Goal: Task Accomplishment & Management: Complete application form

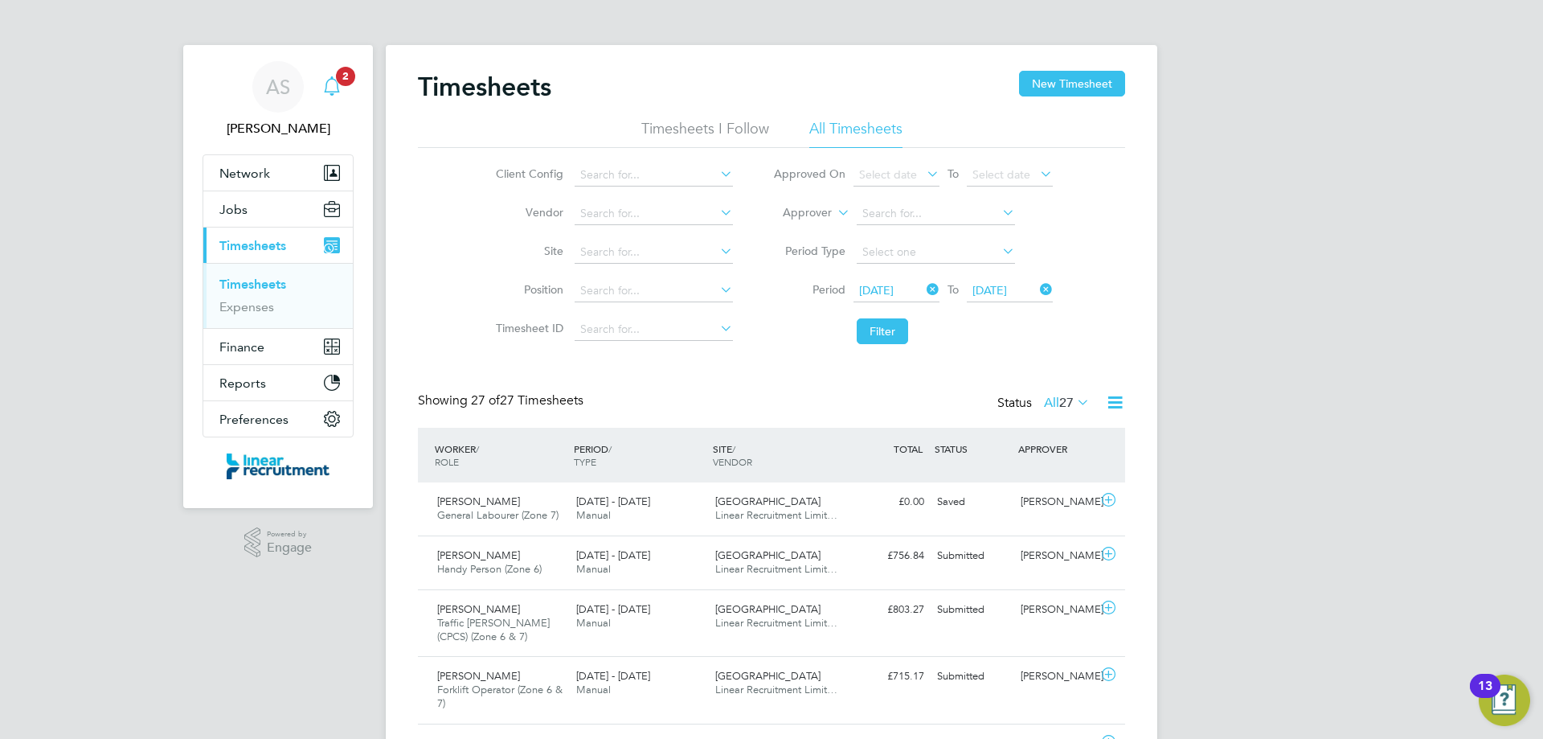
click at [355, 77] on app-alerts-badge "2" at bounding box center [345, 76] width 21 height 22
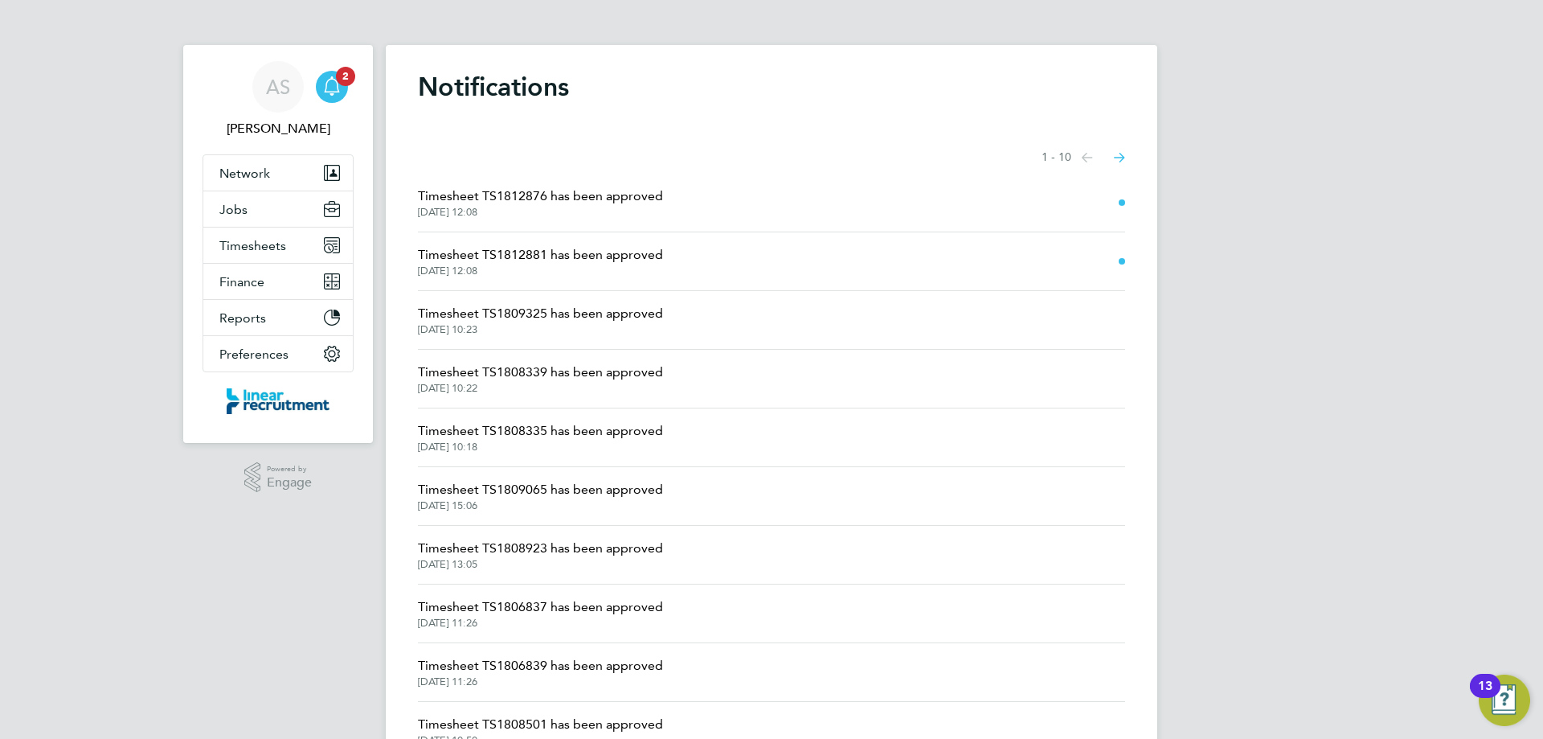
click at [629, 242] on li "Timesheet TS1812881 has been approved [DATE] 12:08" at bounding box center [771, 261] width 707 height 59
click at [640, 268] on span "[DATE] 12:08" at bounding box center [540, 270] width 245 height 13
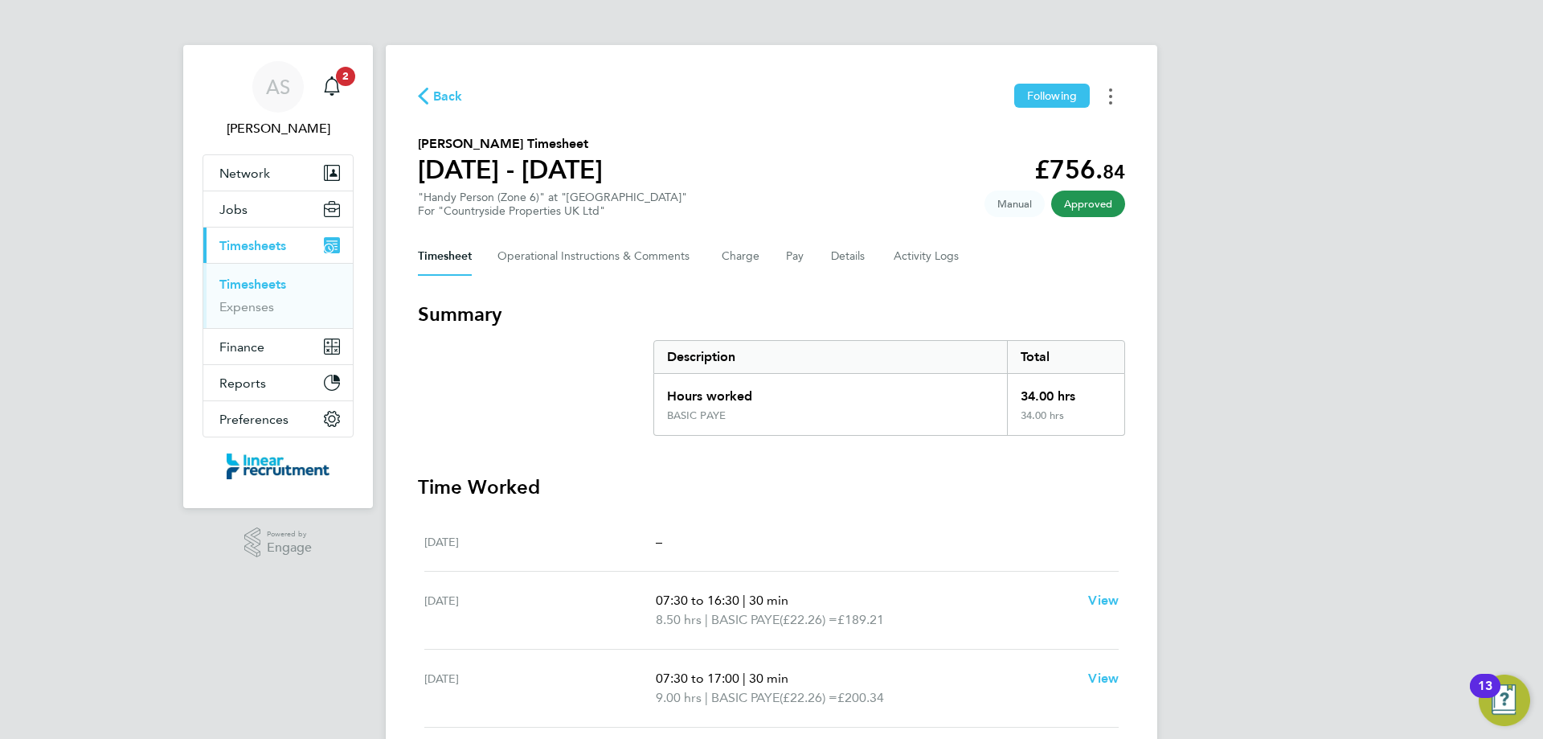
click at [1113, 102] on button "Timesheets Menu" at bounding box center [1110, 96] width 29 height 25
click at [1022, 137] on link "Download timesheet" at bounding box center [1028, 132] width 193 height 32
click at [337, 82] on app-badge "2" at bounding box center [345, 75] width 19 height 15
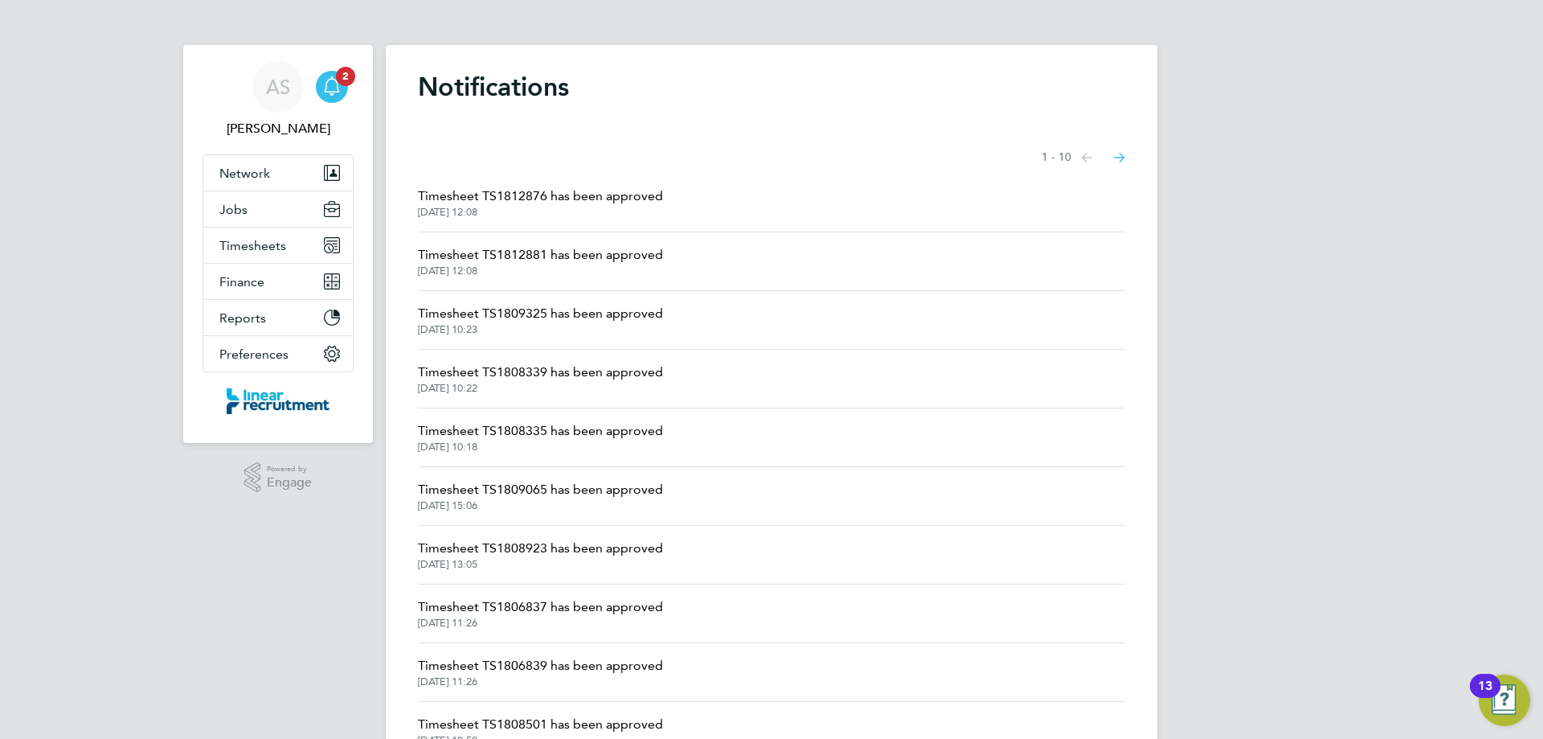
click at [531, 189] on span "Timesheet TS1812876 has been approved" at bounding box center [540, 195] width 245 height 19
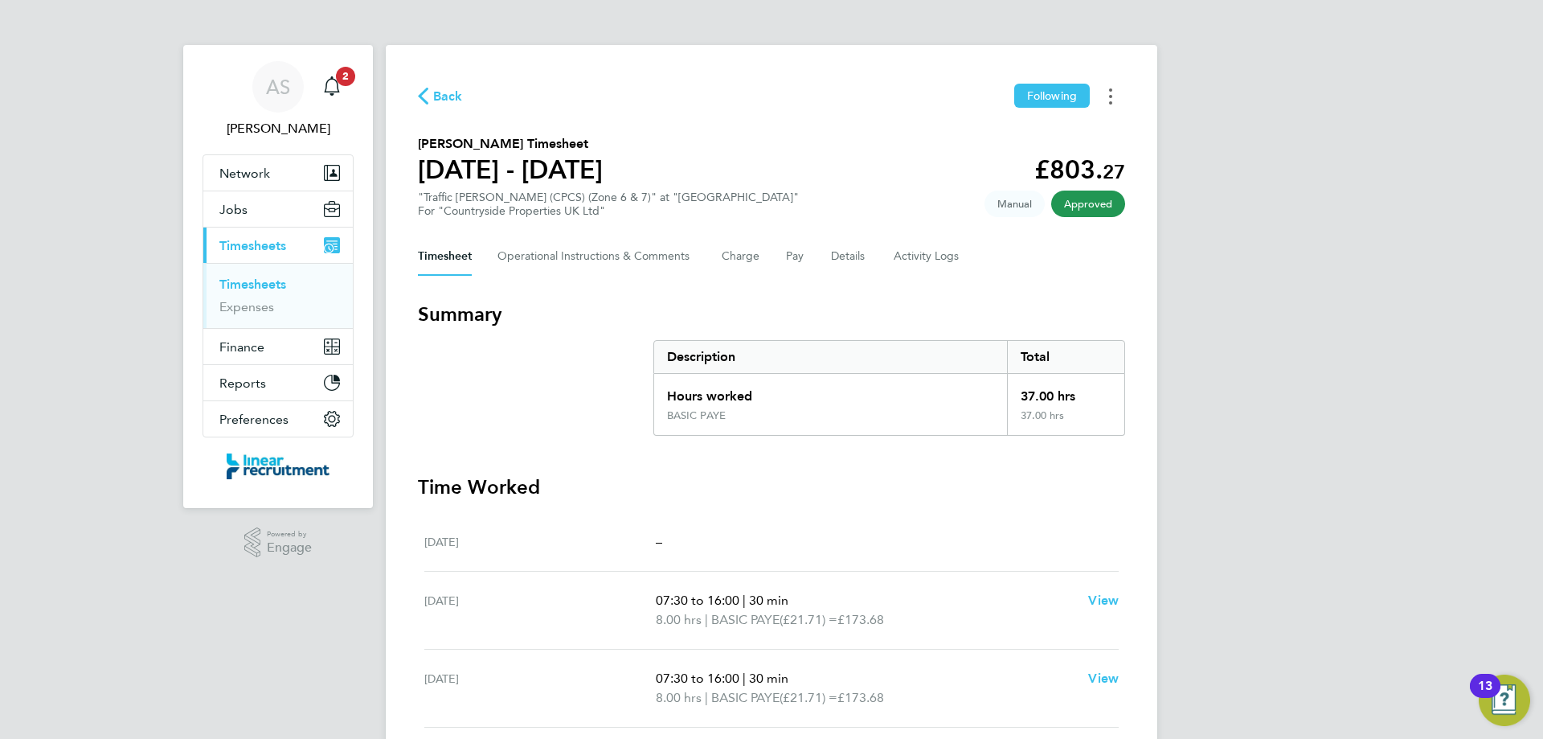
click at [1114, 96] on button "Timesheets Menu" at bounding box center [1110, 96] width 29 height 25
click at [1035, 122] on link "Download timesheet" at bounding box center [1028, 132] width 193 height 32
click at [437, 95] on span "Back" at bounding box center [448, 96] width 30 height 19
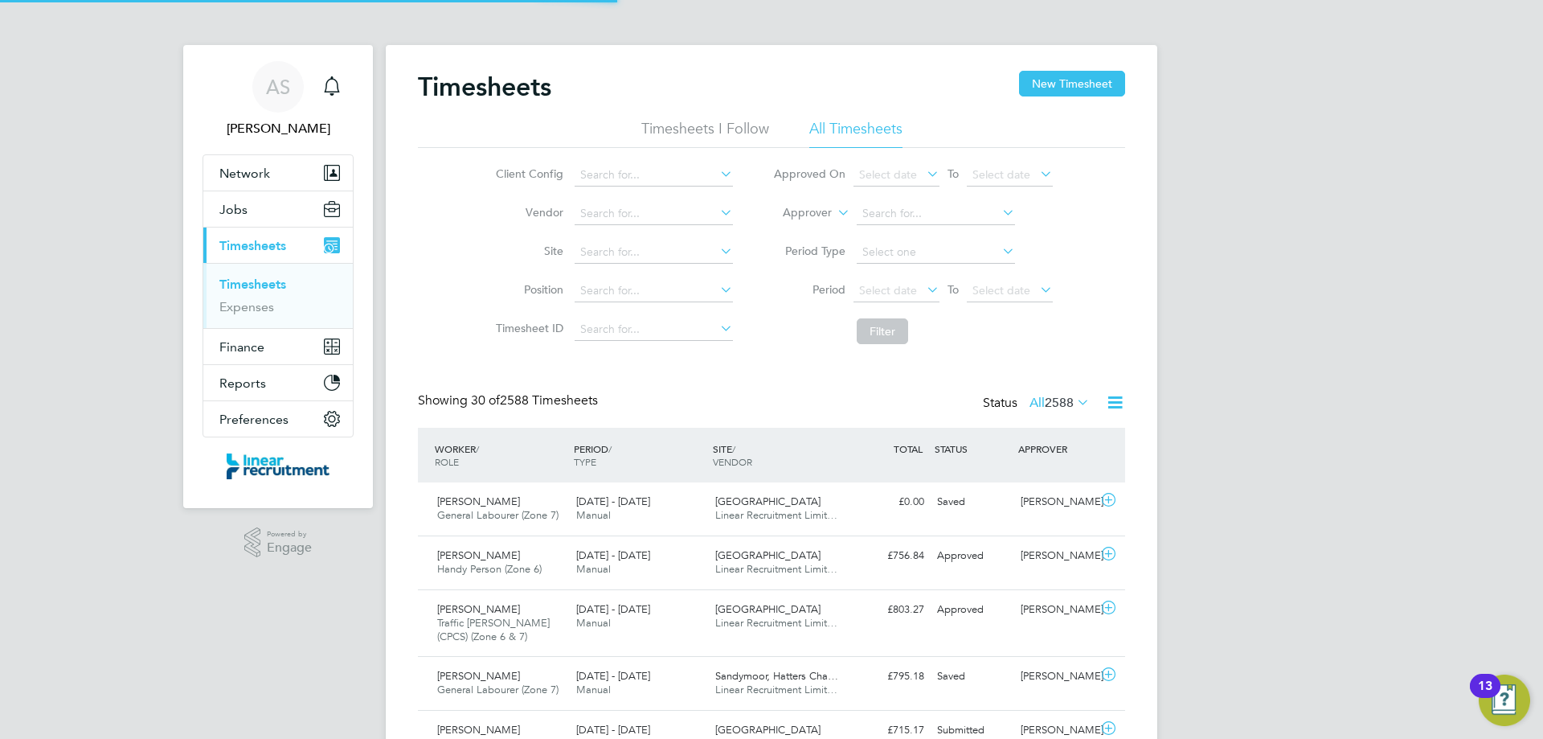
scroll to position [54, 140]
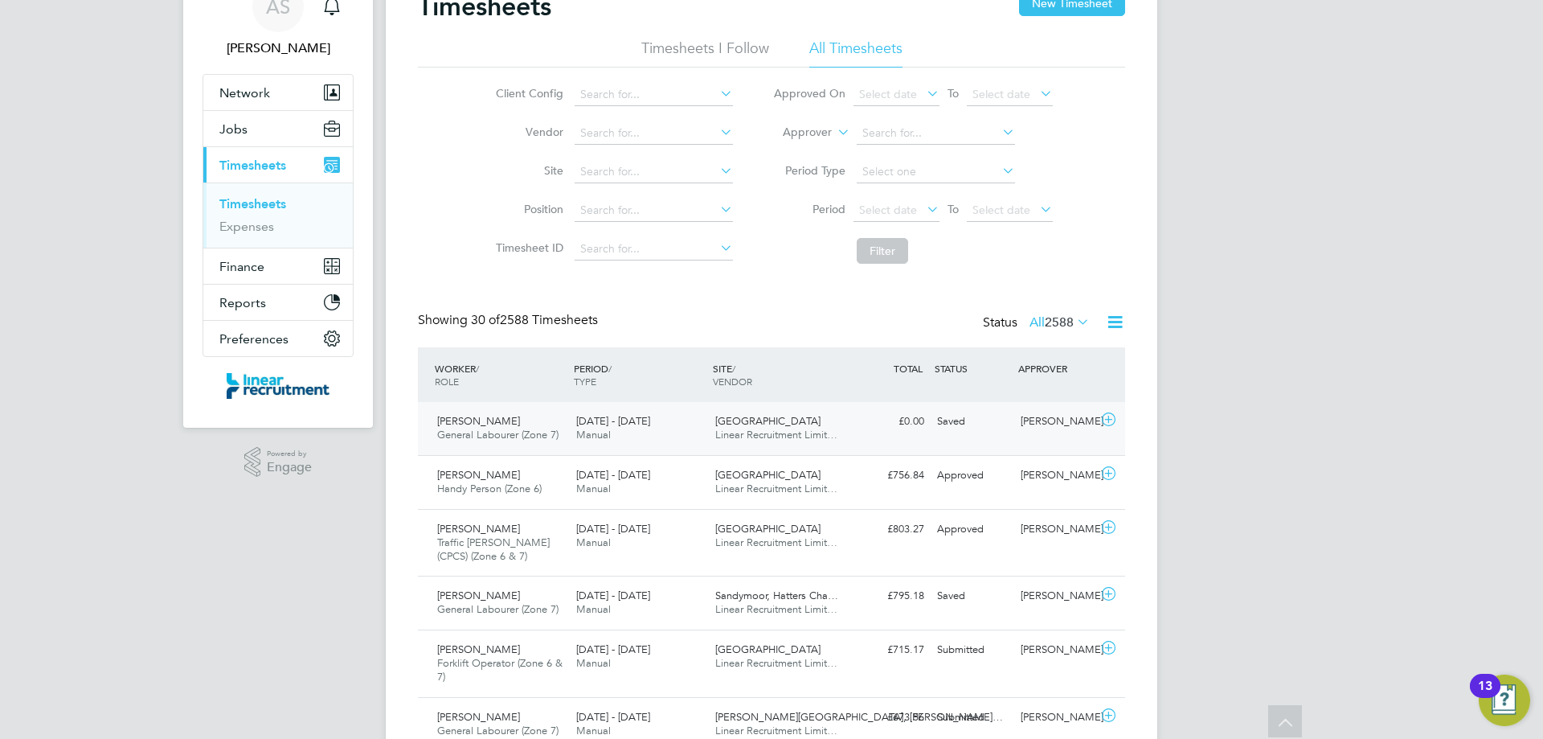
click at [976, 439] on div "[PERSON_NAME] General Labourer (Zone 7) [DATE] - [DATE] [DATE] - [DATE] Manual …" at bounding box center [771, 428] width 707 height 53
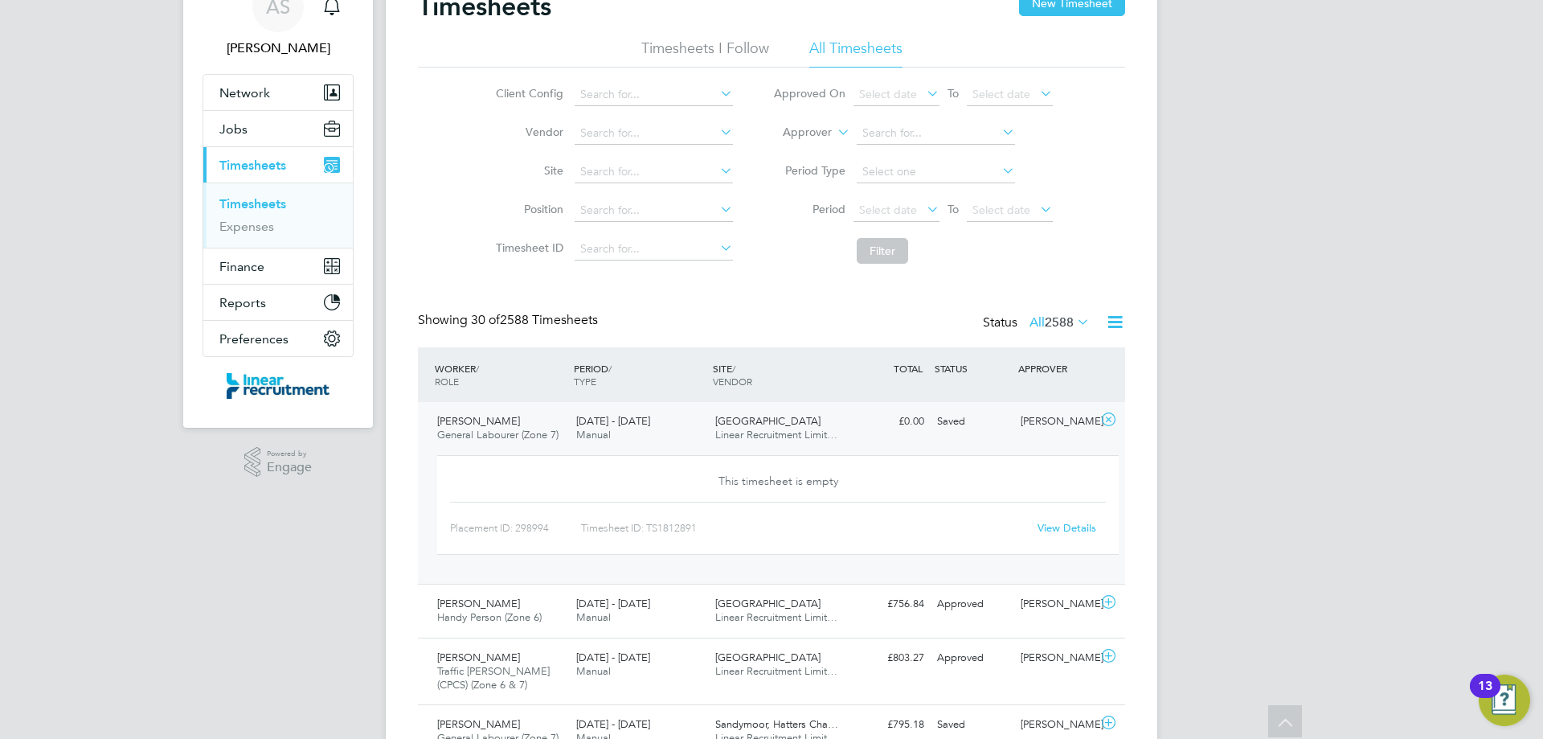
click at [1050, 519] on div "View Details" at bounding box center [1066, 528] width 79 height 26
click at [1049, 529] on link "View Details" at bounding box center [1067, 528] width 59 height 14
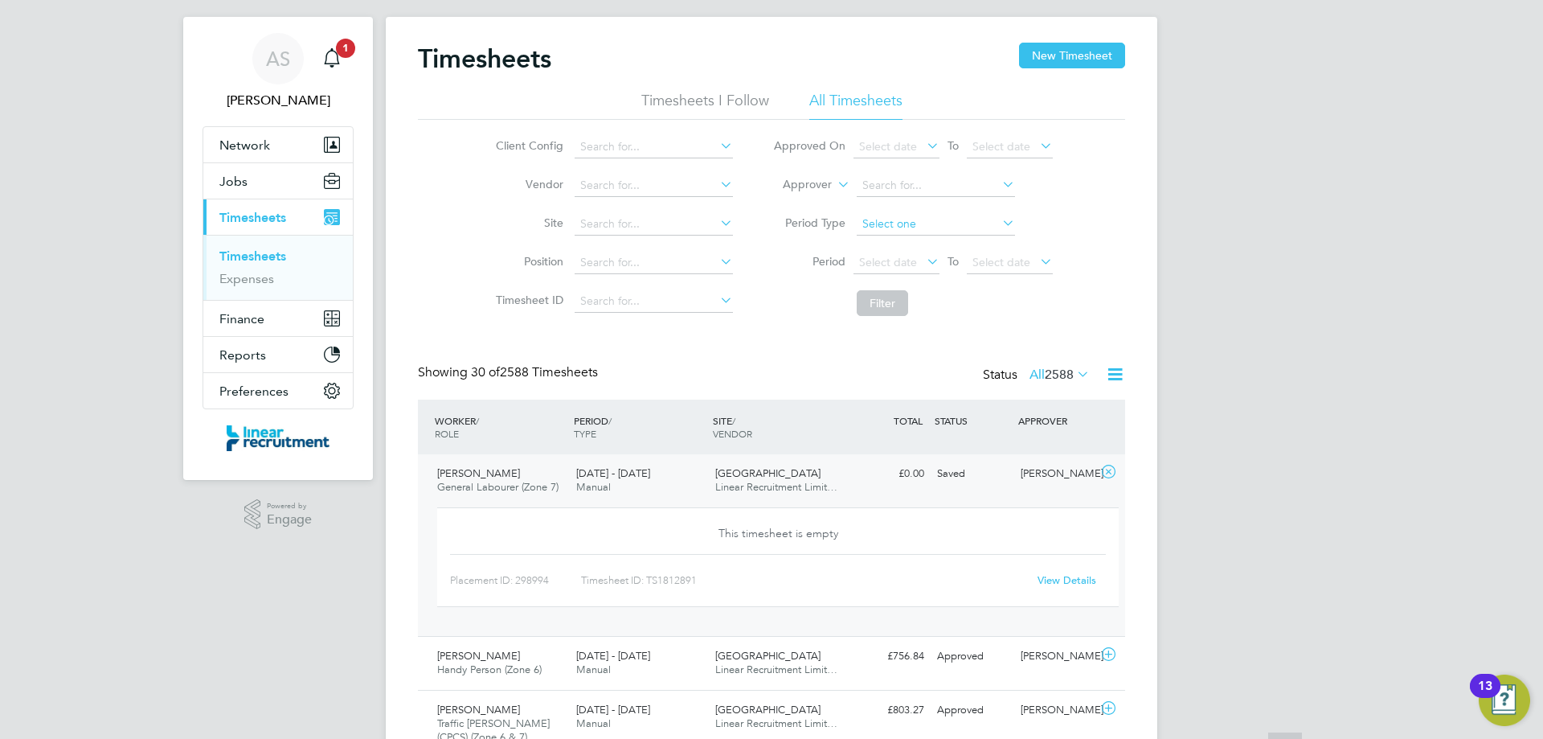
scroll to position [0, 0]
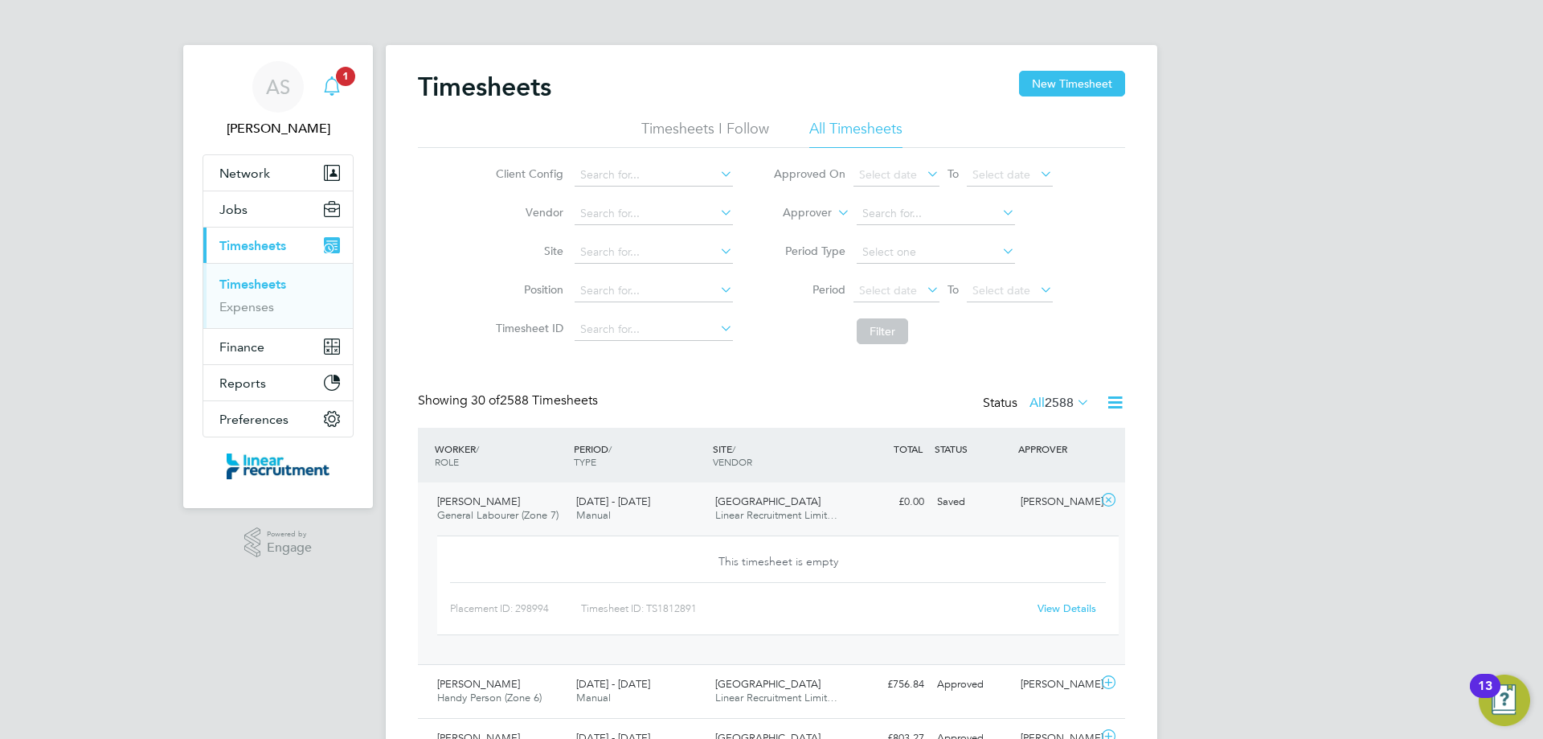
click at [330, 99] on div "Main navigation" at bounding box center [332, 87] width 32 height 32
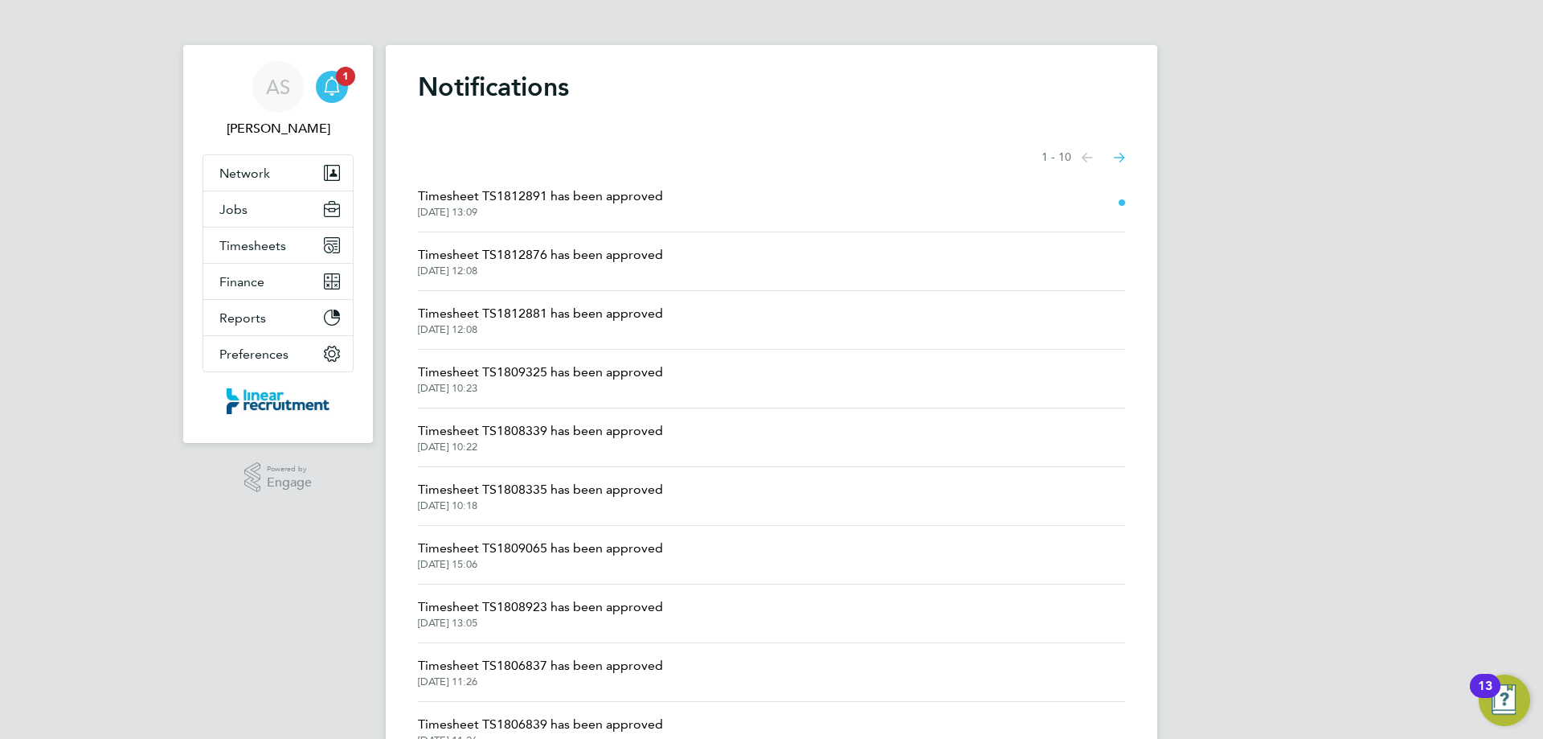
click at [604, 195] on span "Timesheet TS1812891 has been approved" at bounding box center [540, 195] width 245 height 19
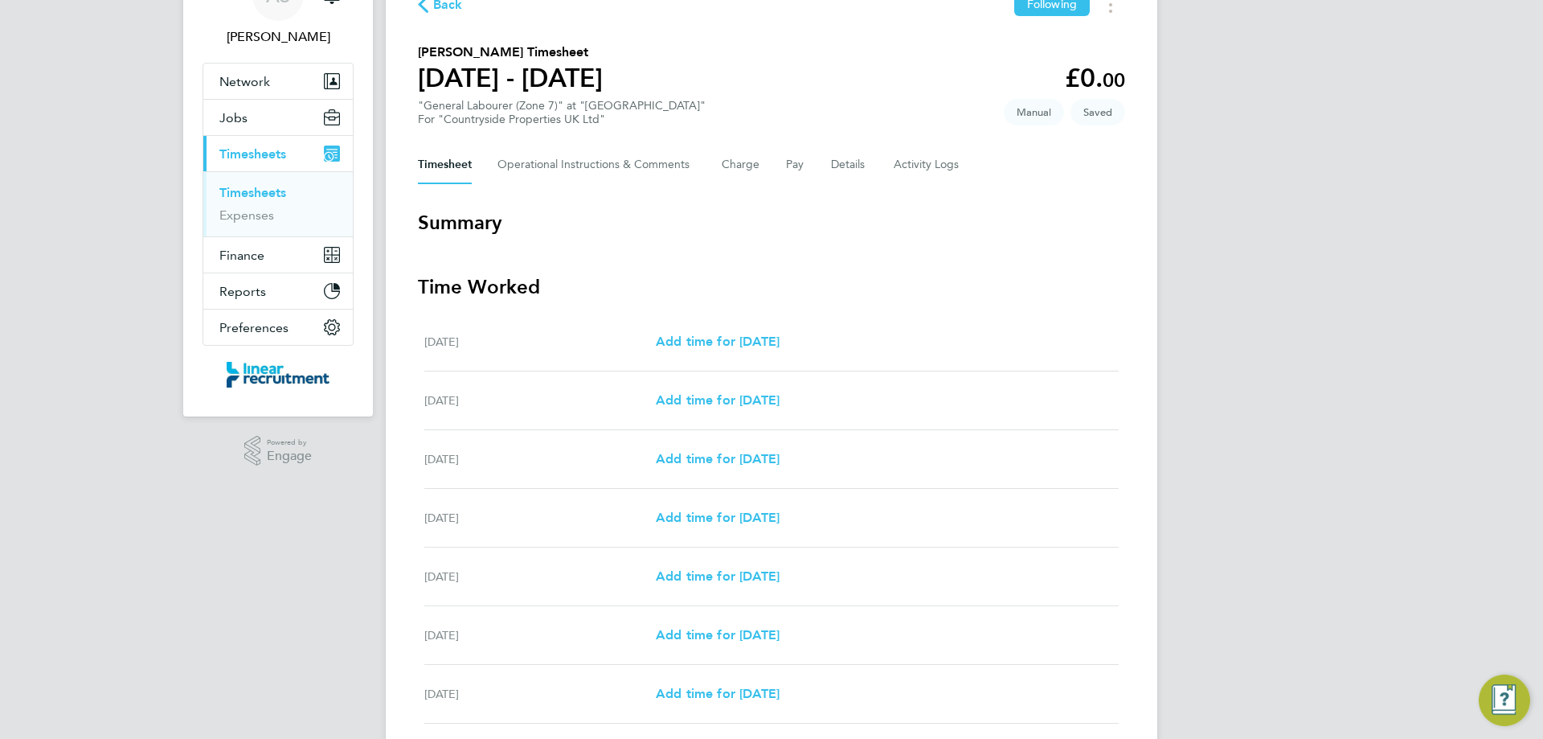
scroll to position [218, 0]
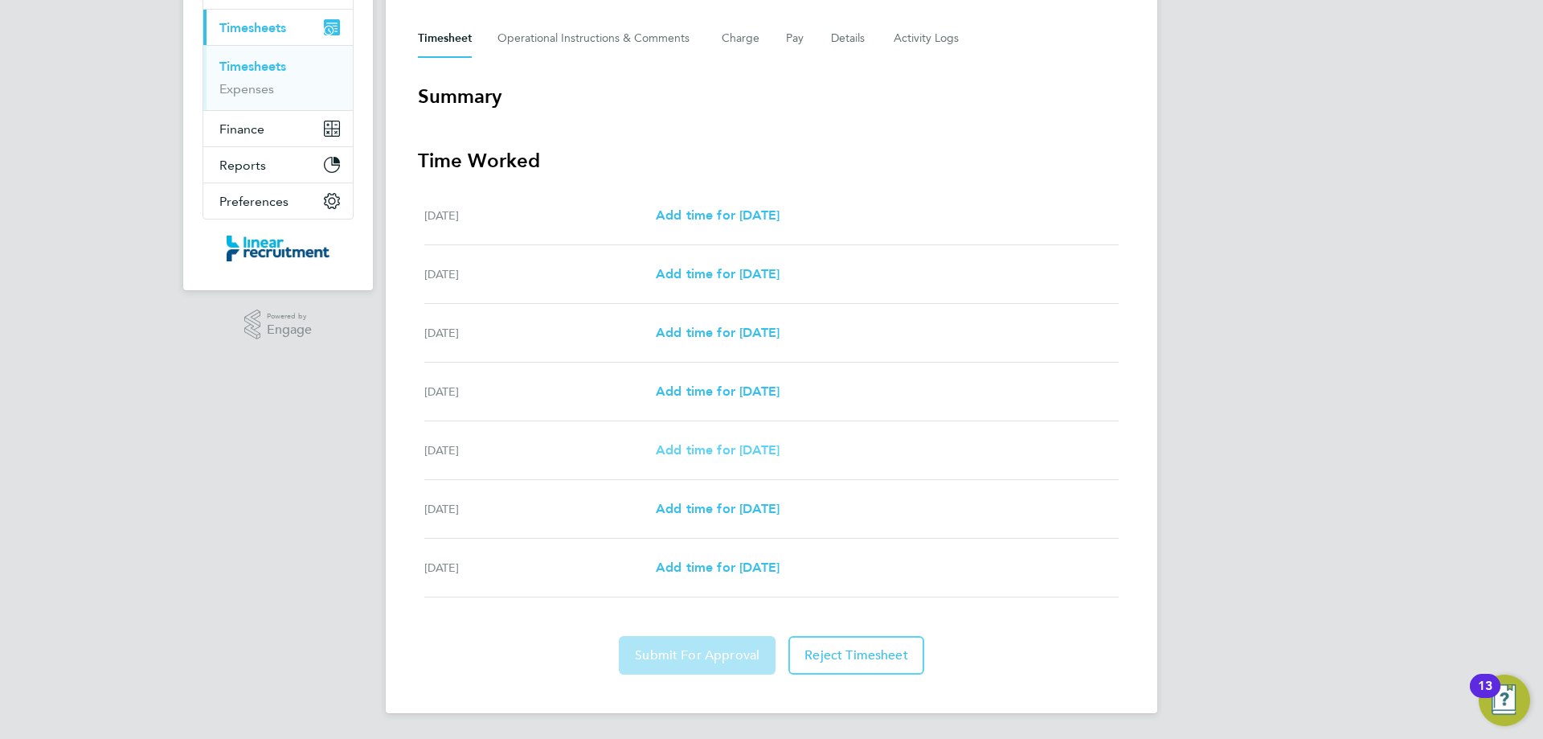
click at [676, 457] on span "Add time for Fri 29 Aug" at bounding box center [718, 449] width 124 height 15
select select "30"
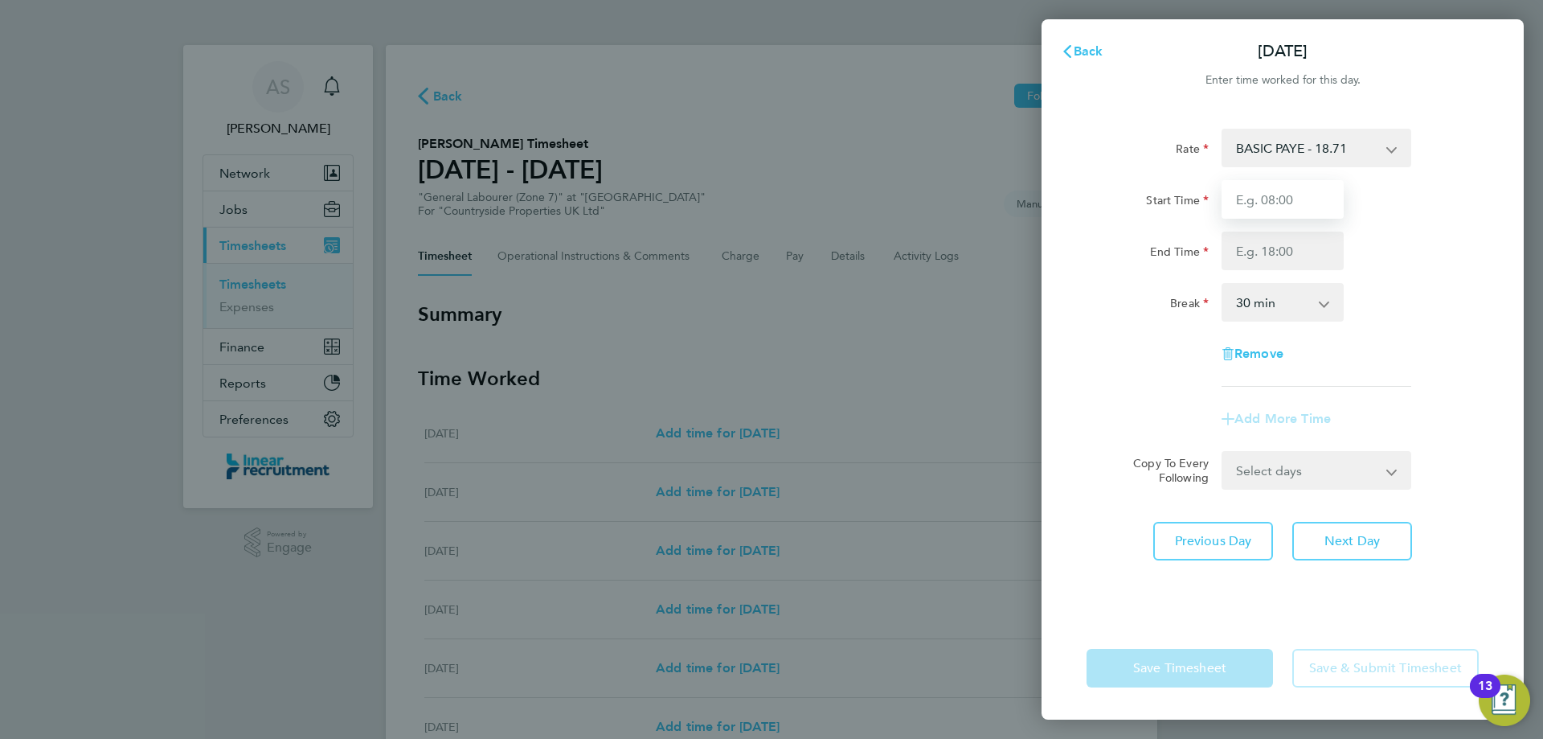
click at [1286, 198] on input "Start Time" at bounding box center [1283, 199] width 122 height 39
type input "07:30"
click at [1297, 256] on input "End Time" at bounding box center [1283, 251] width 122 height 39
type input "15:00"
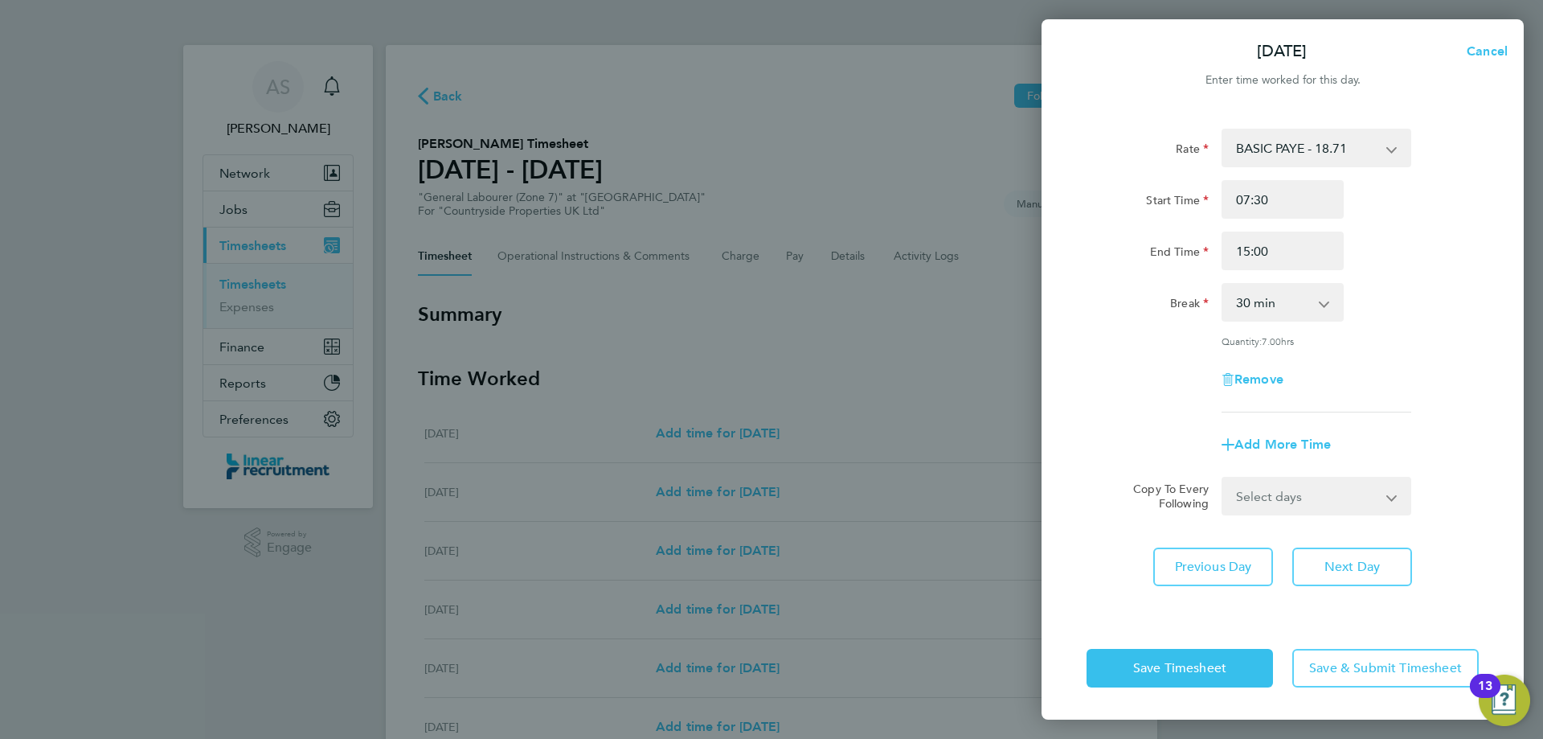
click at [1404, 329] on div "Rate BASIC PAYE - 18.71 Start Time 07:30 End Time 15:00 Break 0 min 15 min 30 m…" at bounding box center [1283, 271] width 392 height 284
click at [1334, 669] on span "Save & Submit Timesheet" at bounding box center [1385, 668] width 153 height 16
